Goal: Information Seeking & Learning: Understand process/instructions

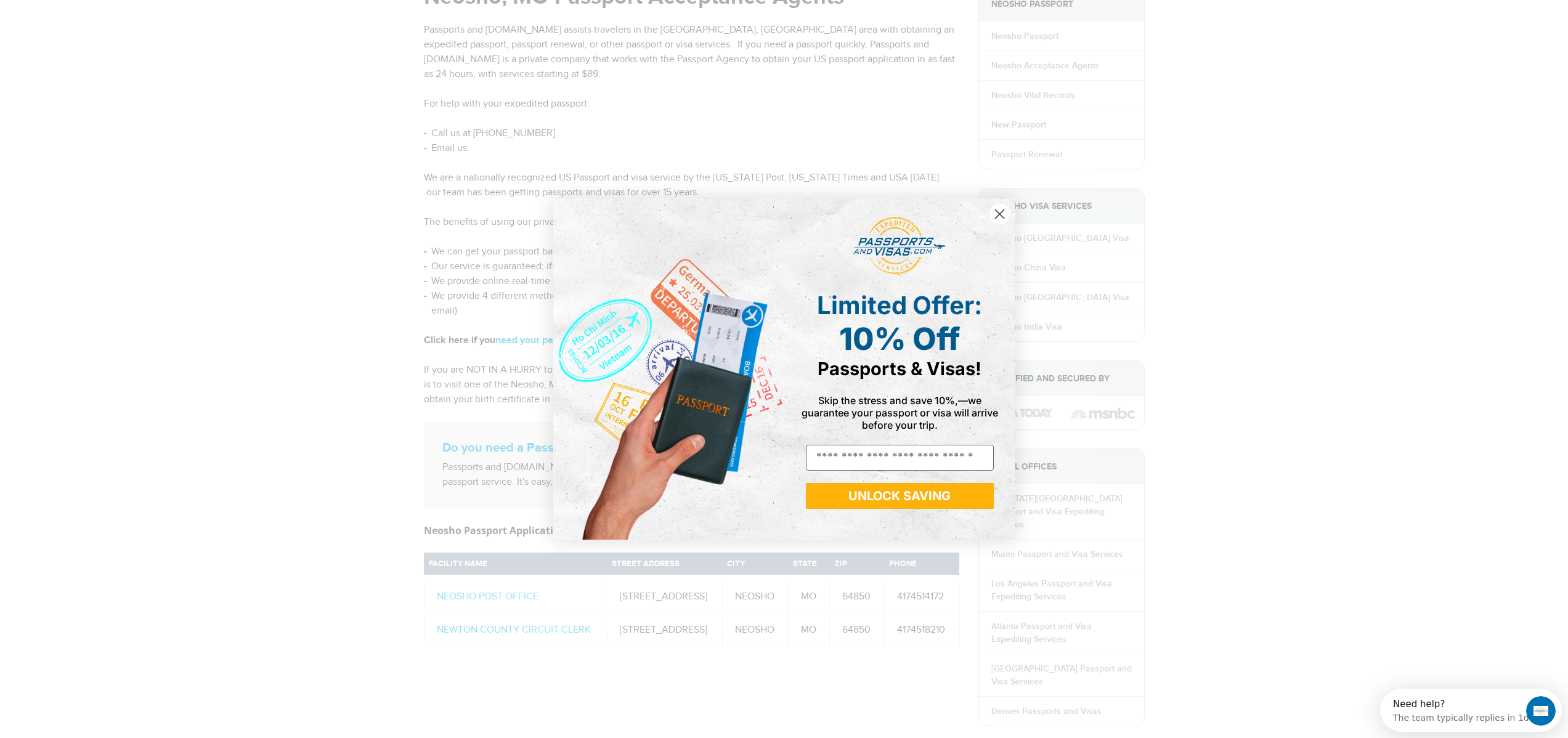
click at [997, 218] on circle "Close dialog" at bounding box center [998, 214] width 21 height 21
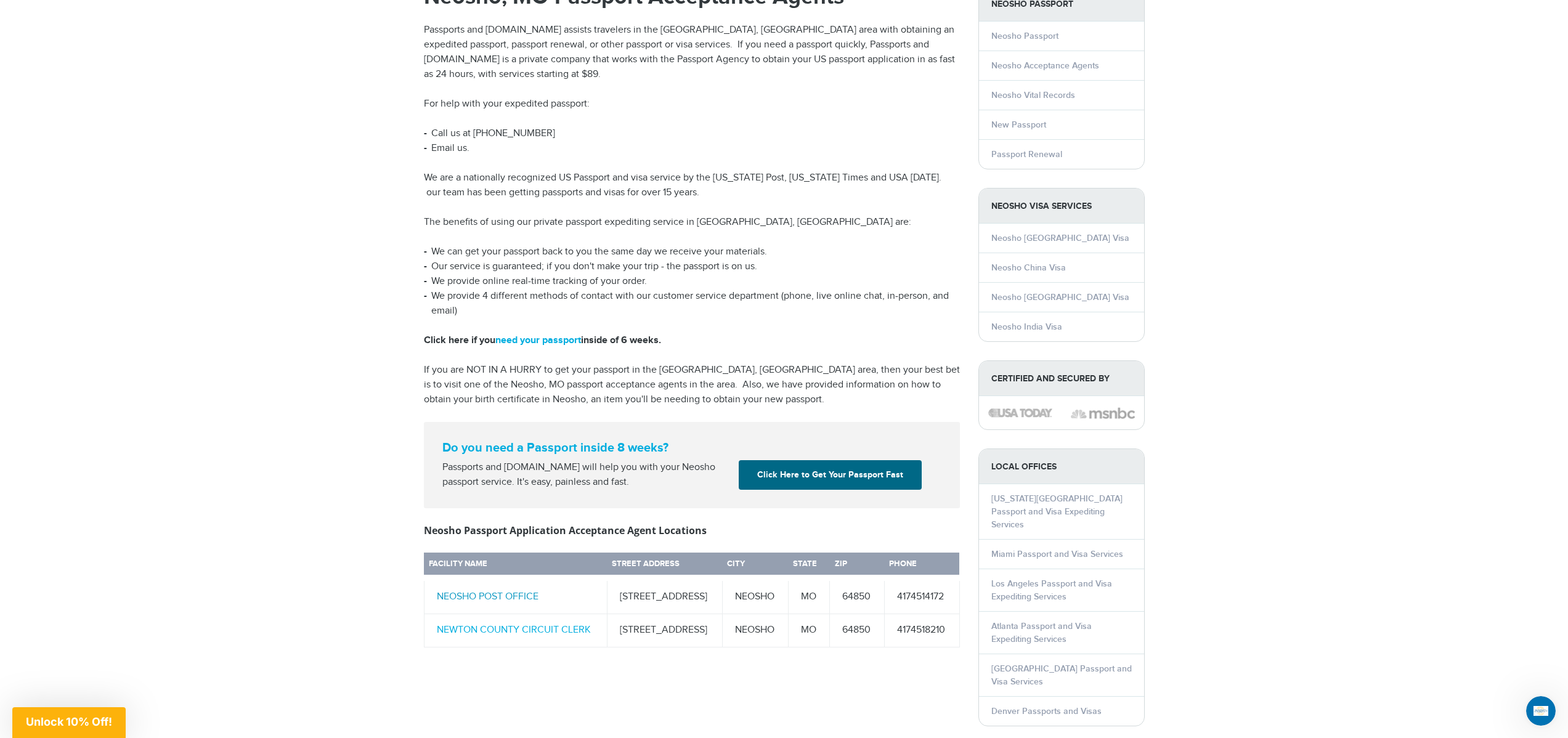
click at [515, 591] on link "NEOSHO POST OFFICE" at bounding box center [488, 596] width 102 height 12
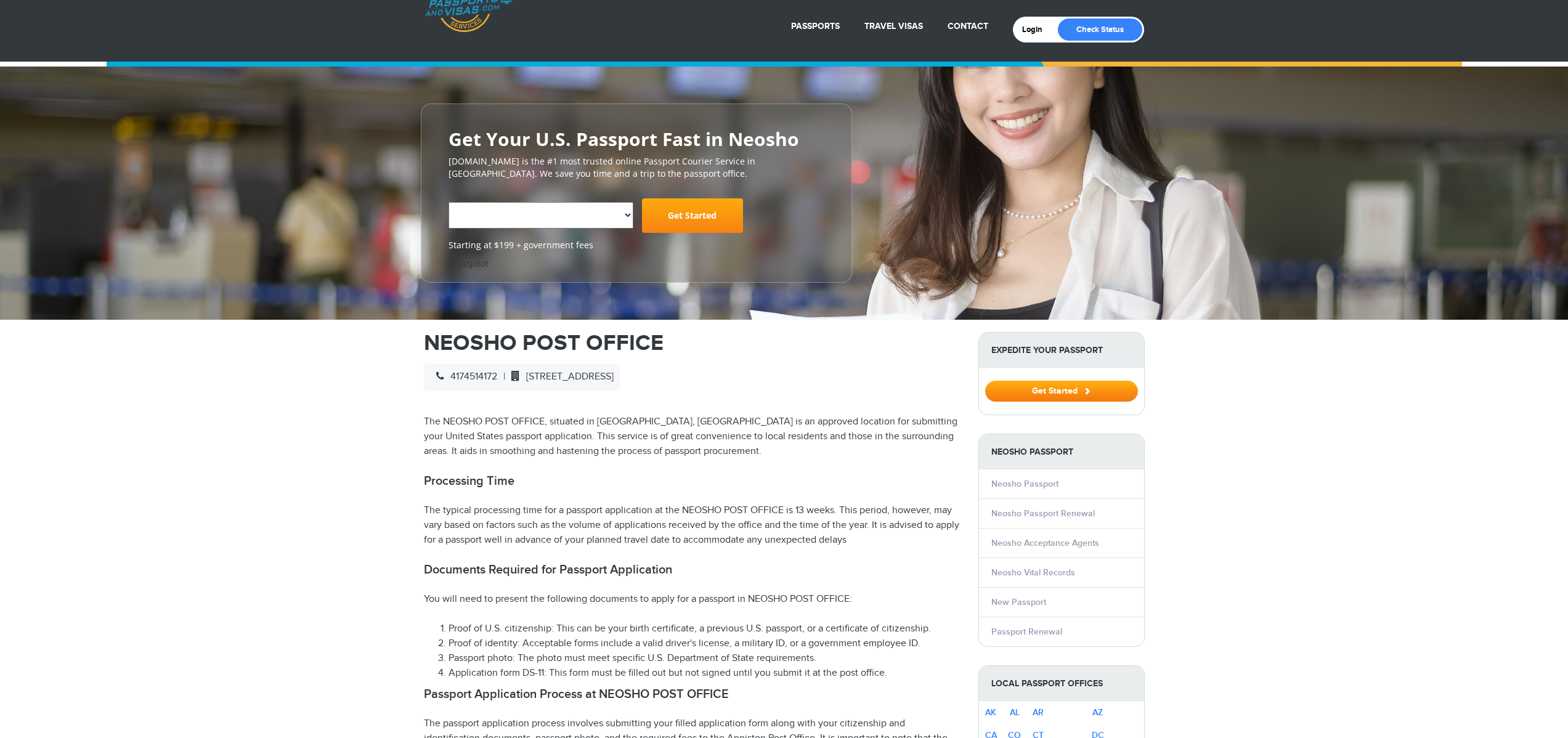
scroll to position [201, 0]
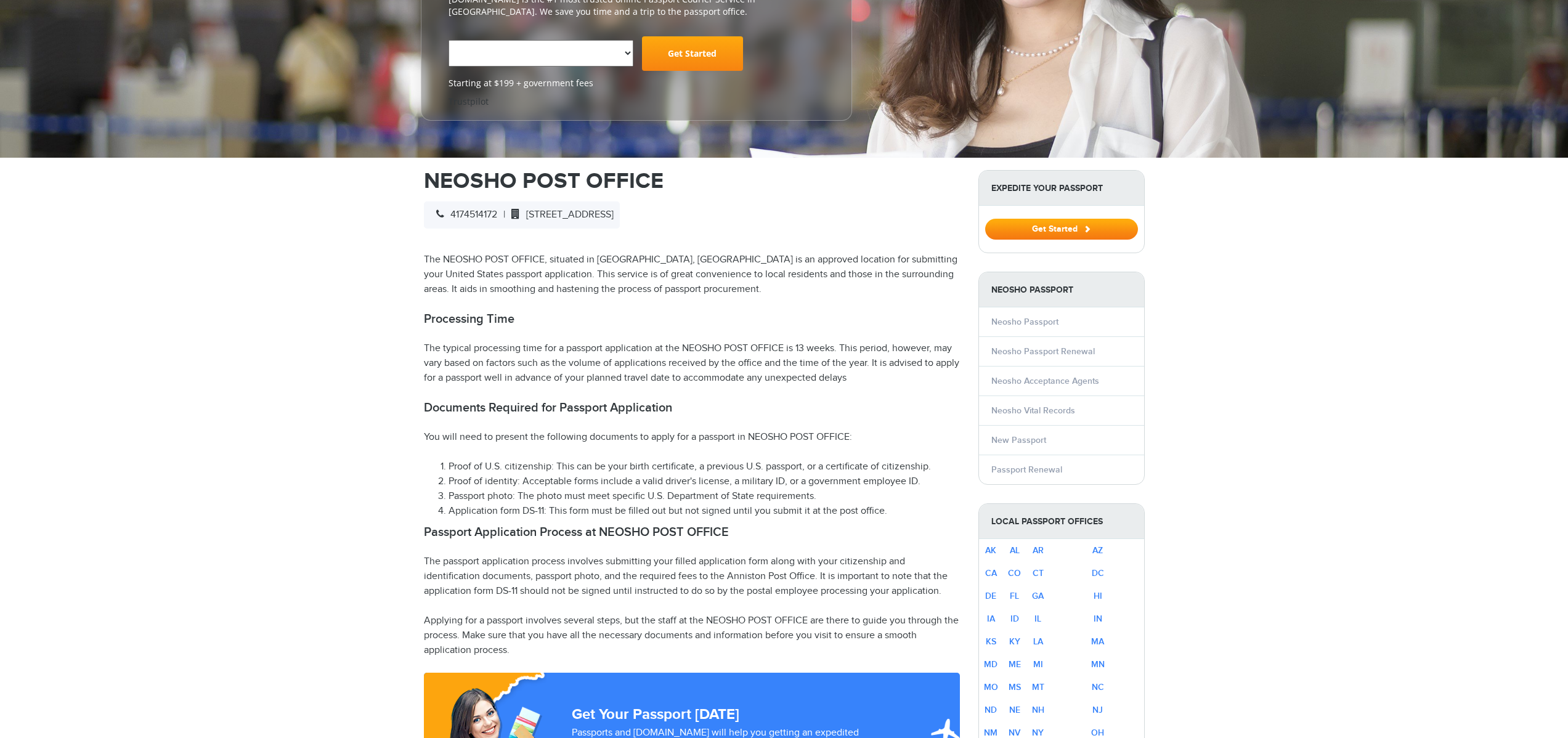
select select "**********"
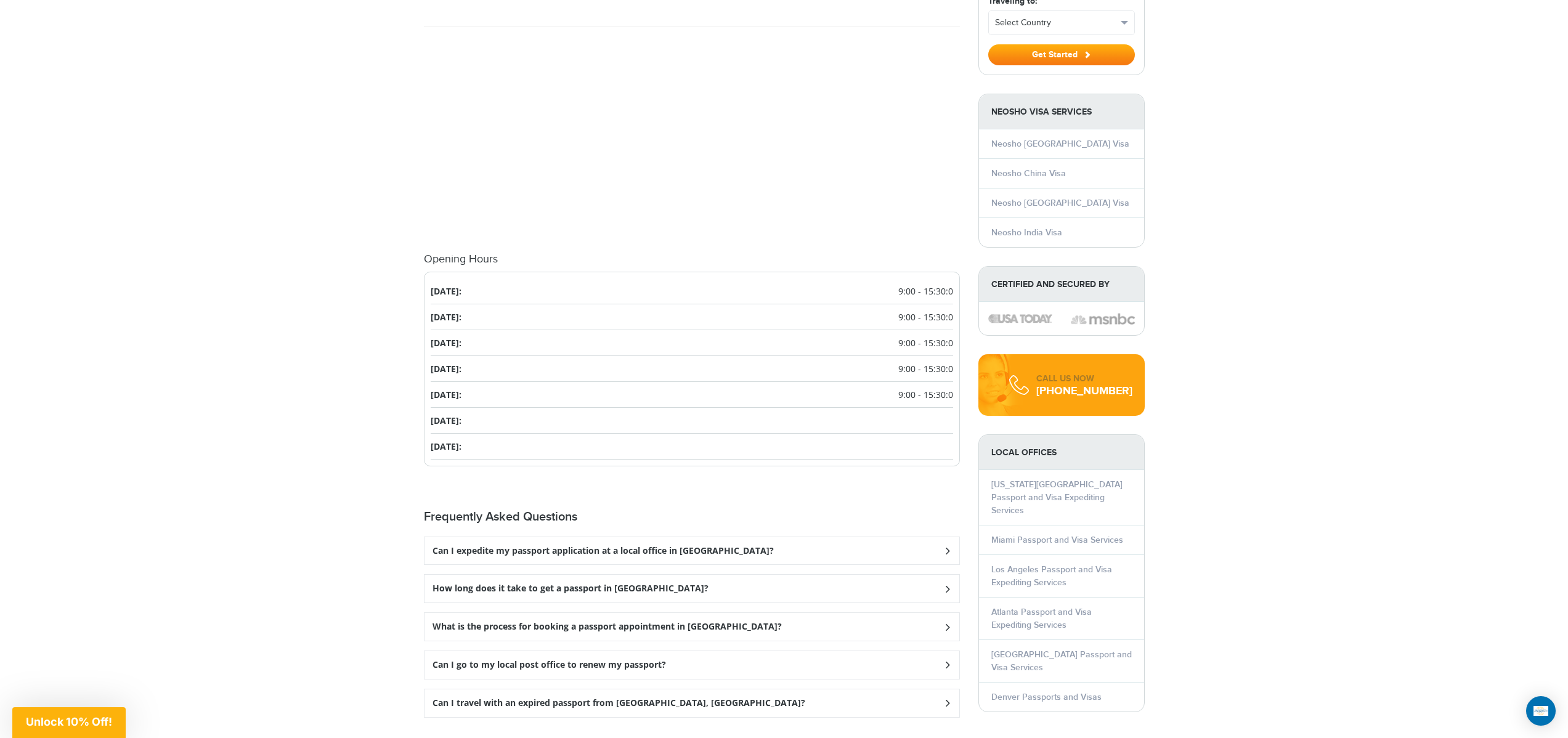
scroll to position [1275, 0]
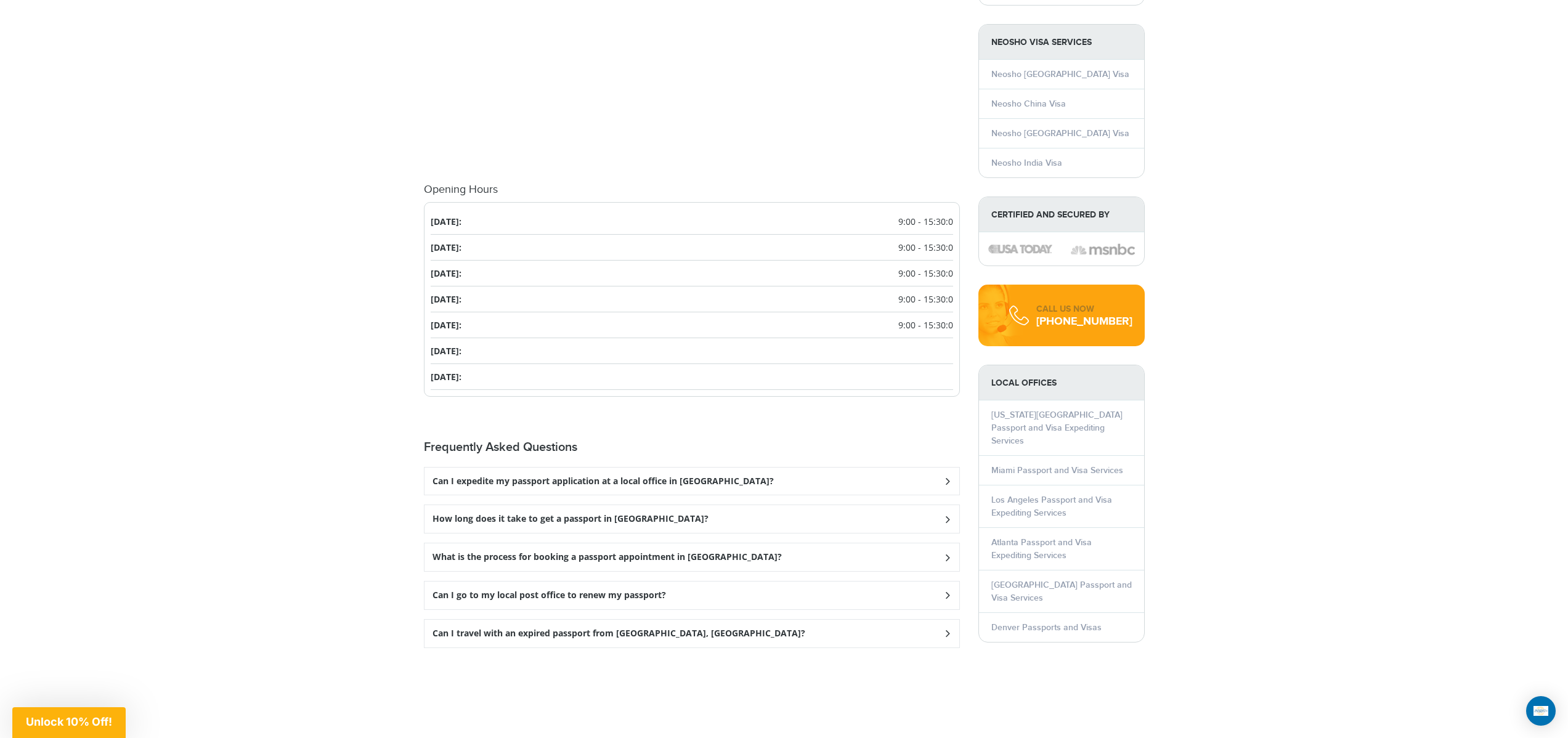
click at [562, 487] on h3 "How long does it take to get a passport in [GEOGRAPHIC_DATA]?" at bounding box center [603, 482] width 341 height 11
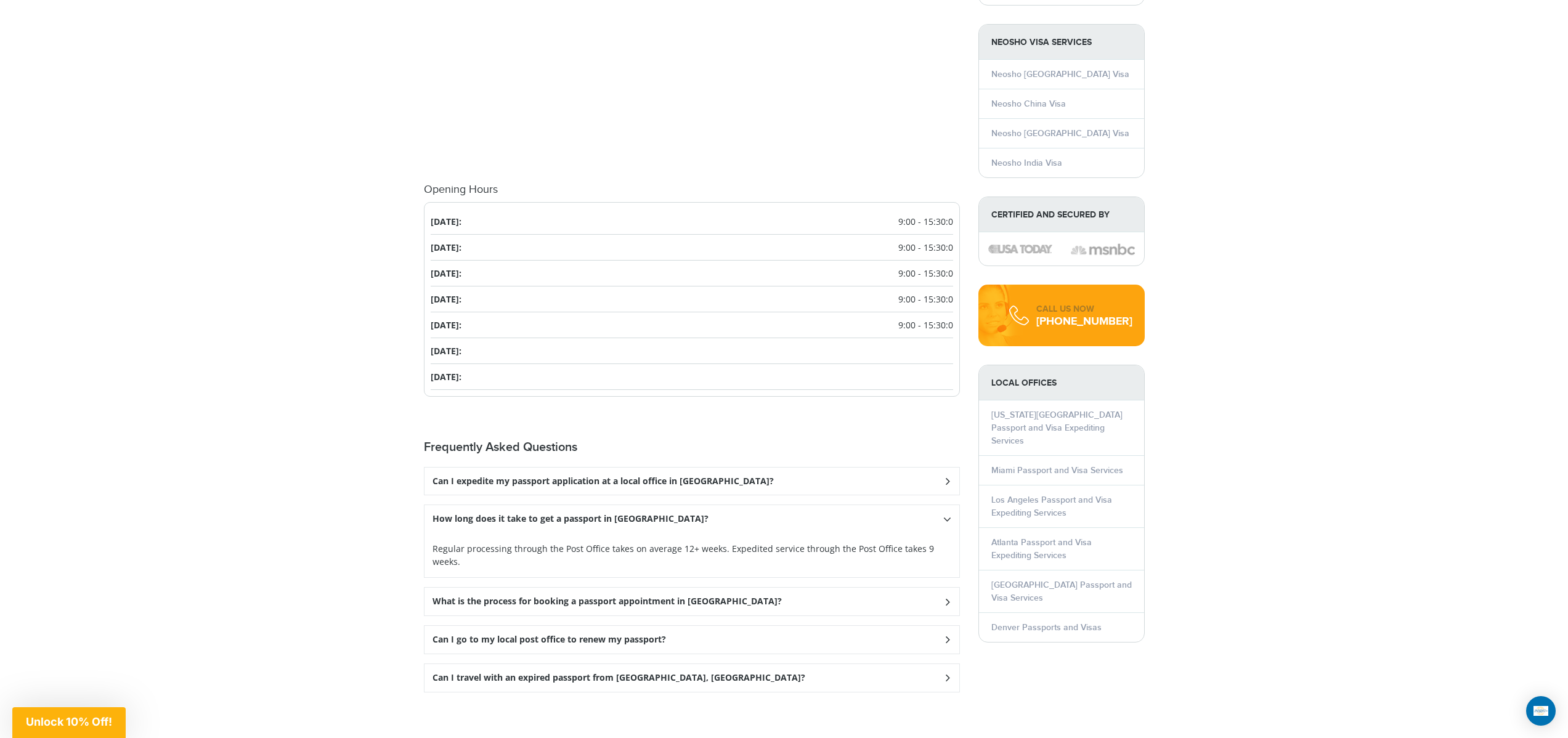
click at [619, 487] on h3 "What is the process for booking a passport appointment in [GEOGRAPHIC_DATA]?" at bounding box center [603, 482] width 341 height 11
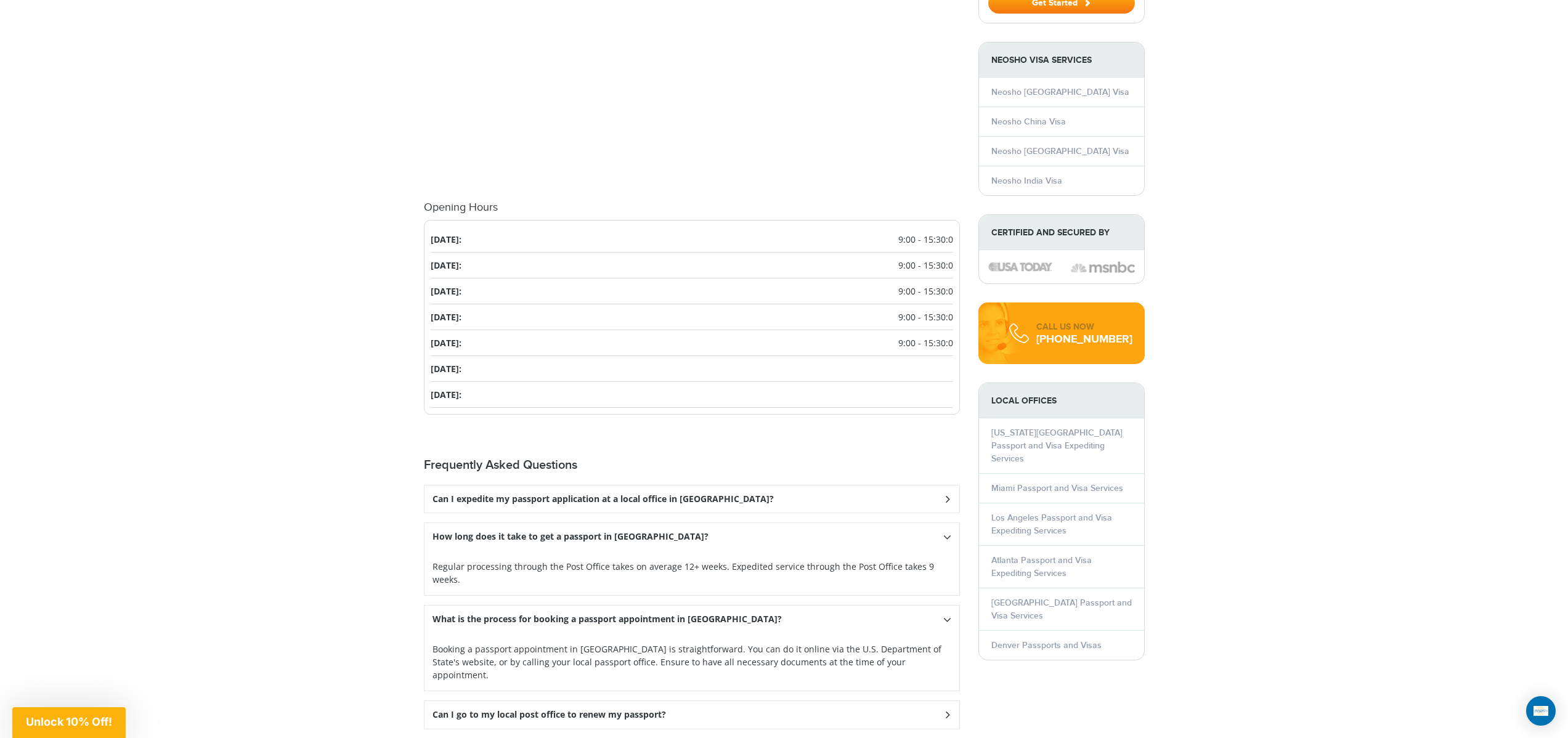
scroll to position [1317, 0]
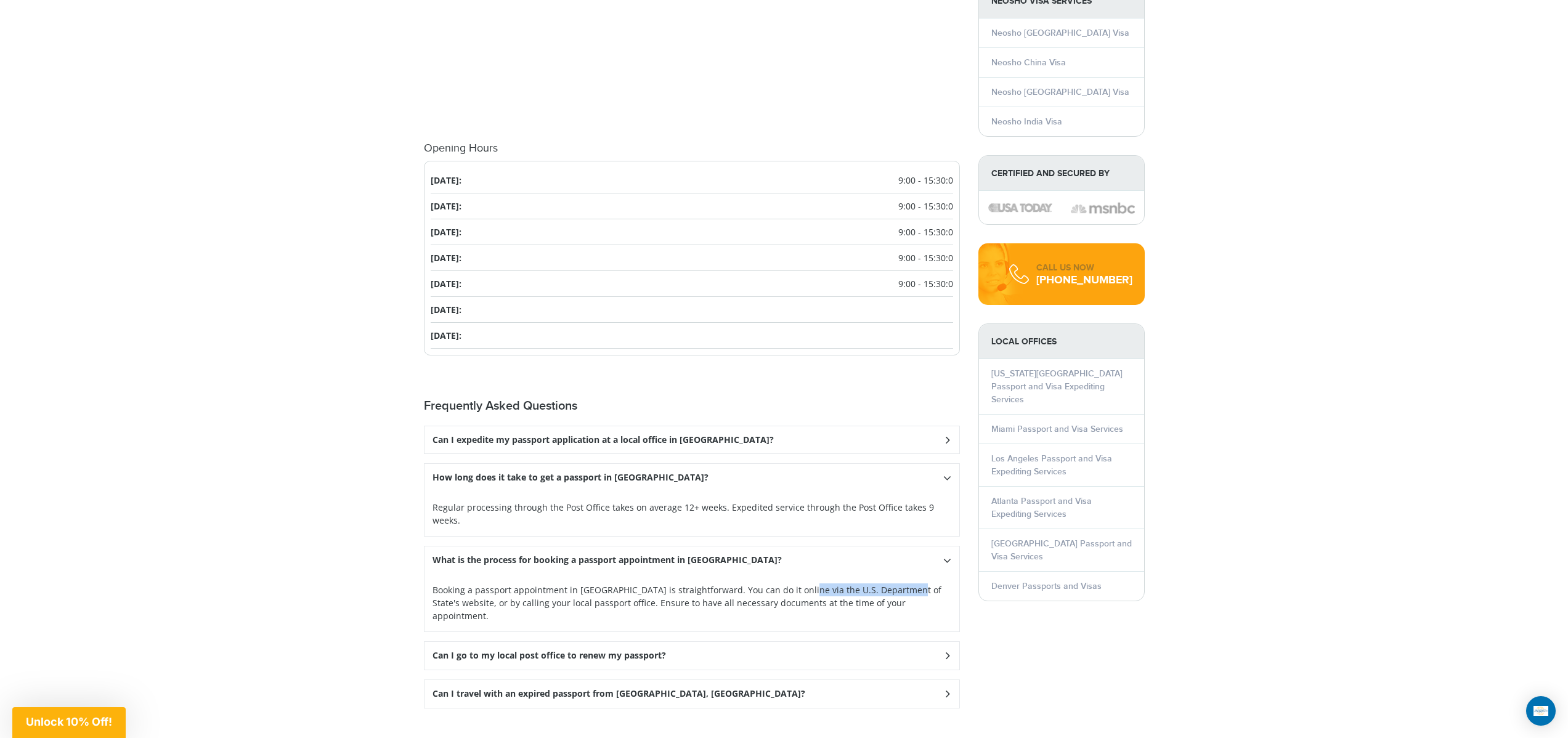
drag, startPoint x: 795, startPoint y: 577, endPoint x: 898, endPoint y: 580, distance: 103.0
click at [0, 0] on p "Booking a passport appointment in [GEOGRAPHIC_DATA] is straightforward. You can…" at bounding box center [0, 0] width 0 height 0
copy p "U.S. Department of State'"
